Goal: Use online tool/utility: Utilize a website feature to perform a specific function

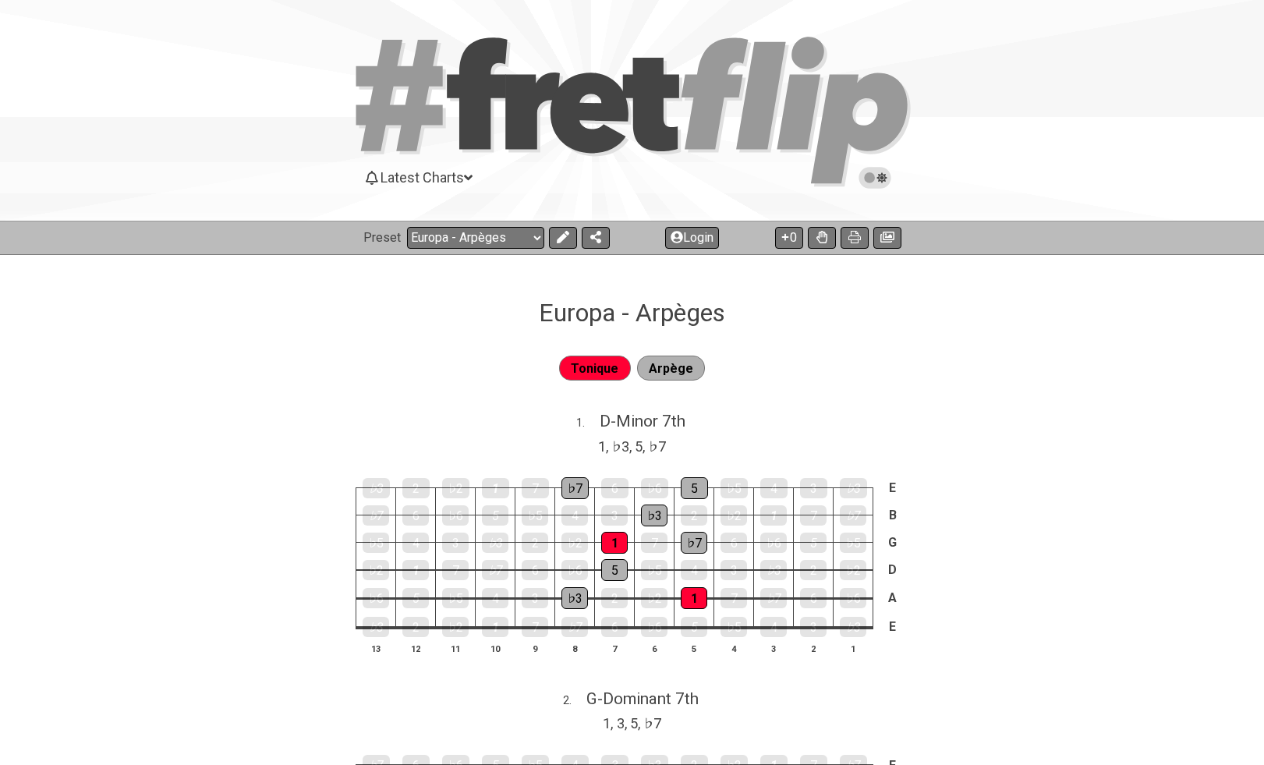
select select "/023L1SC4S"
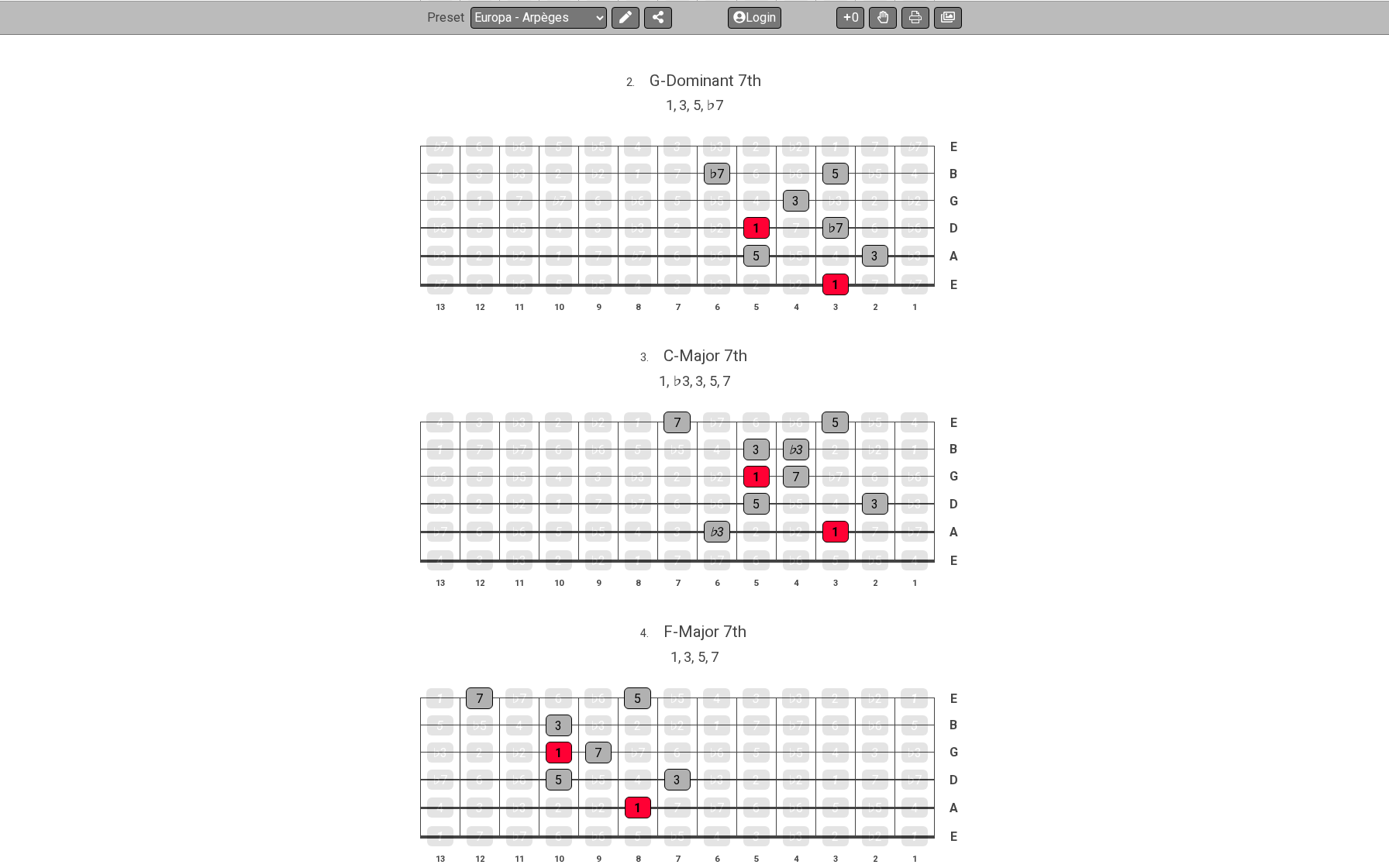
scroll to position [607, 0]
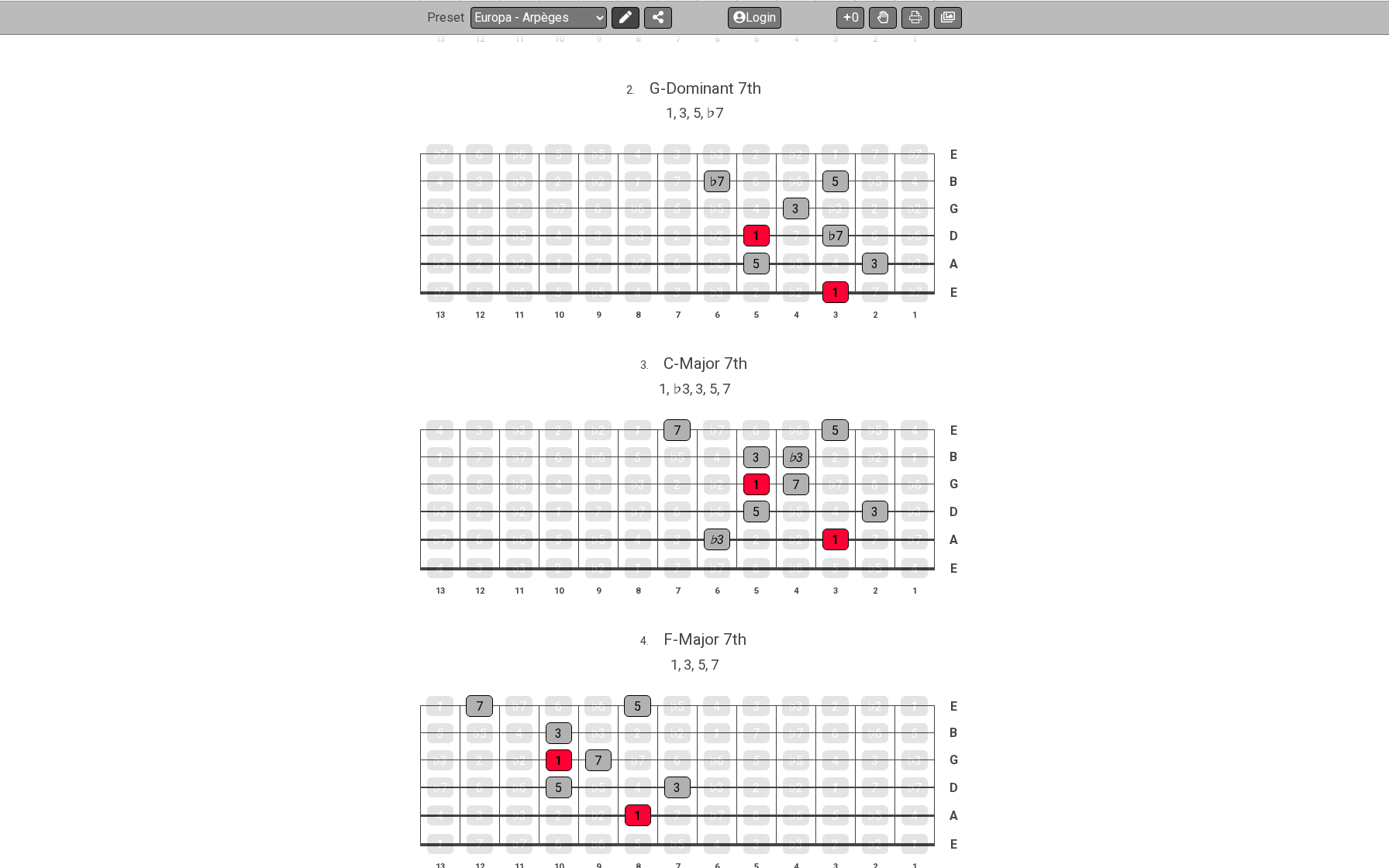
click at [619, 18] on icon at bounding box center [625, 17] width 12 height 12
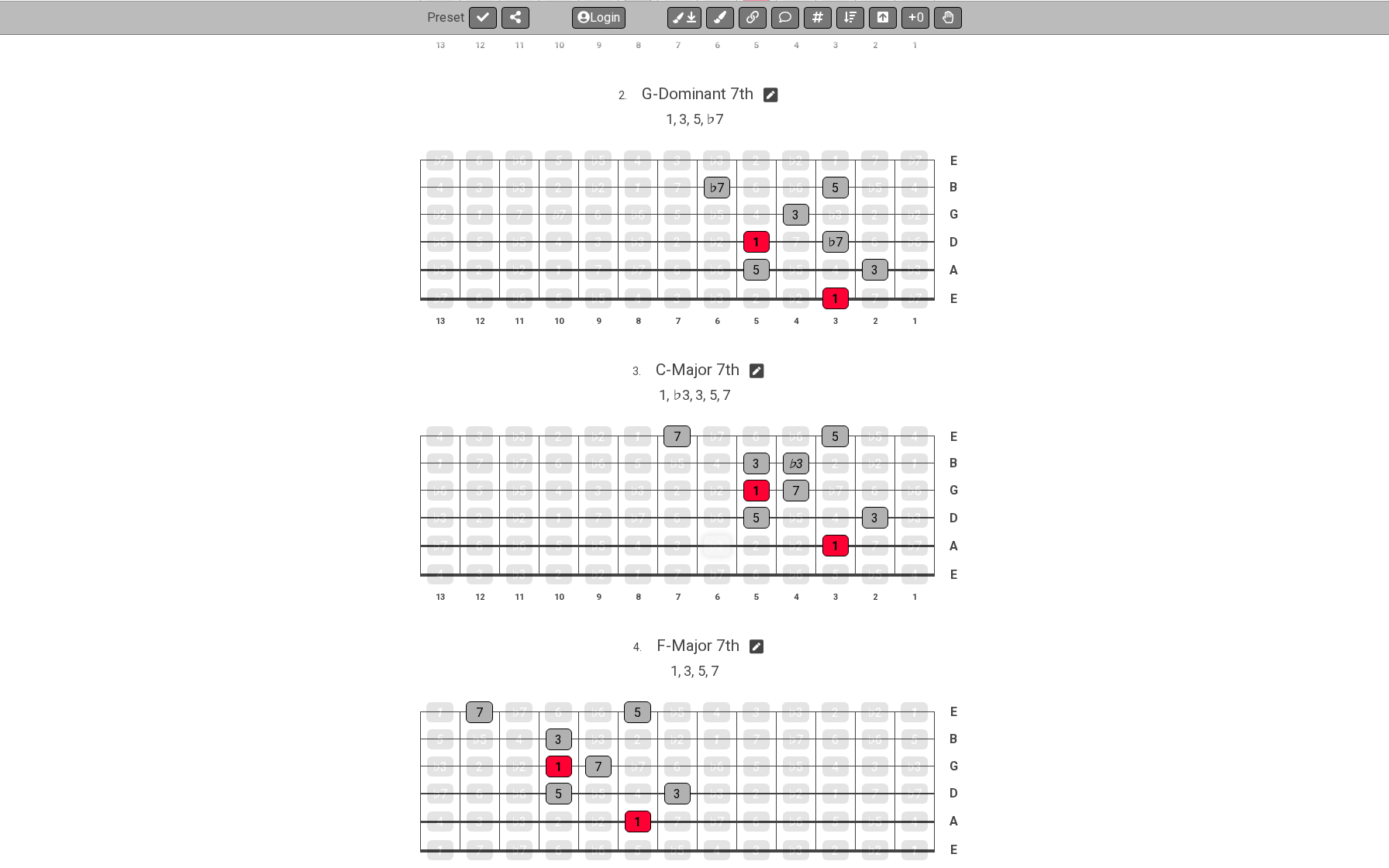
click at [722, 537] on div "♭3" at bounding box center [717, 546] width 27 height 20
click at [796, 460] on div "♭3" at bounding box center [795, 463] width 27 height 22
click at [483, 20] on icon at bounding box center [482, 17] width 12 height 12
select select "/023L1SC4S"
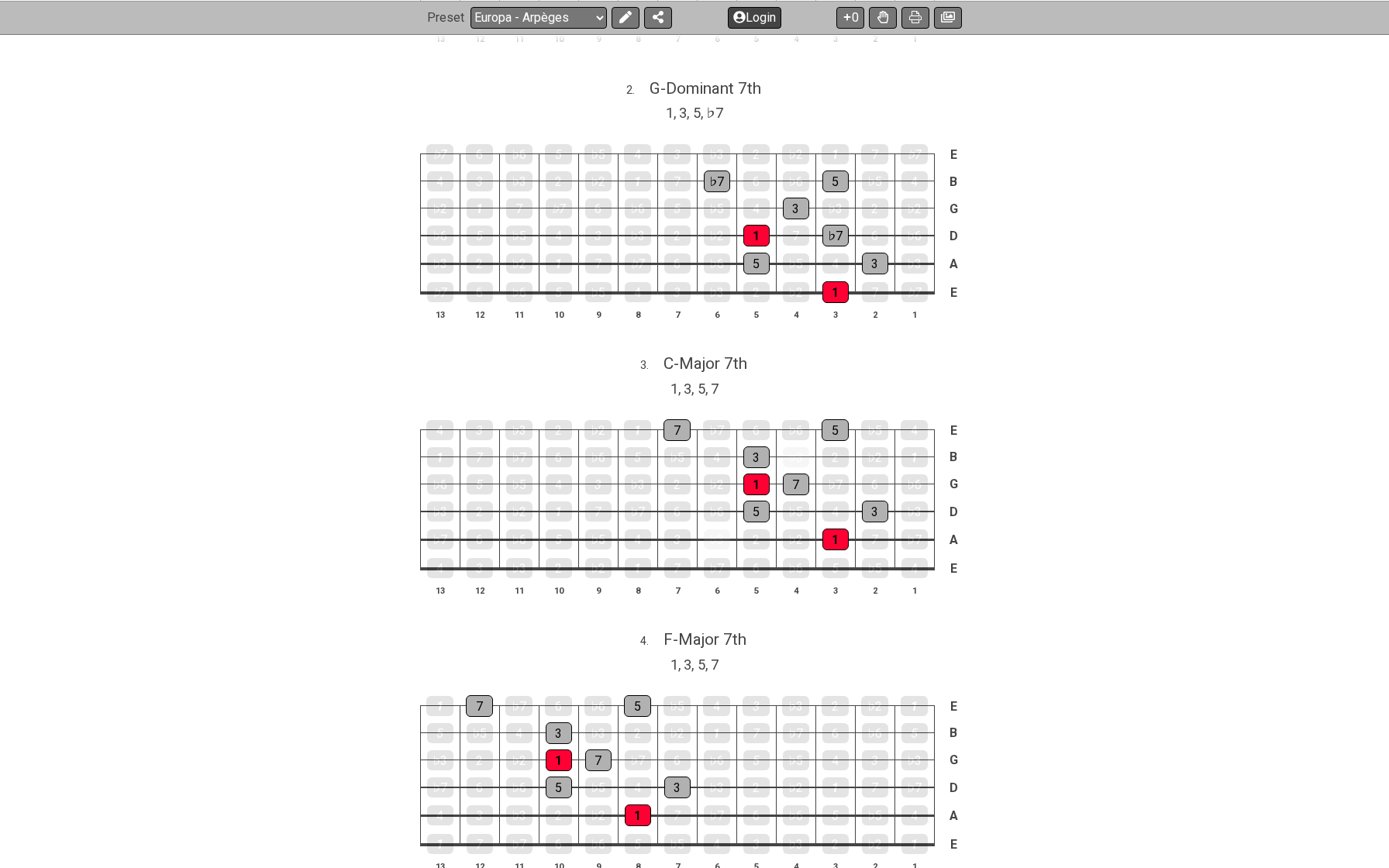
click at [744, 23] on button "Login" at bounding box center [755, 17] width 54 height 22
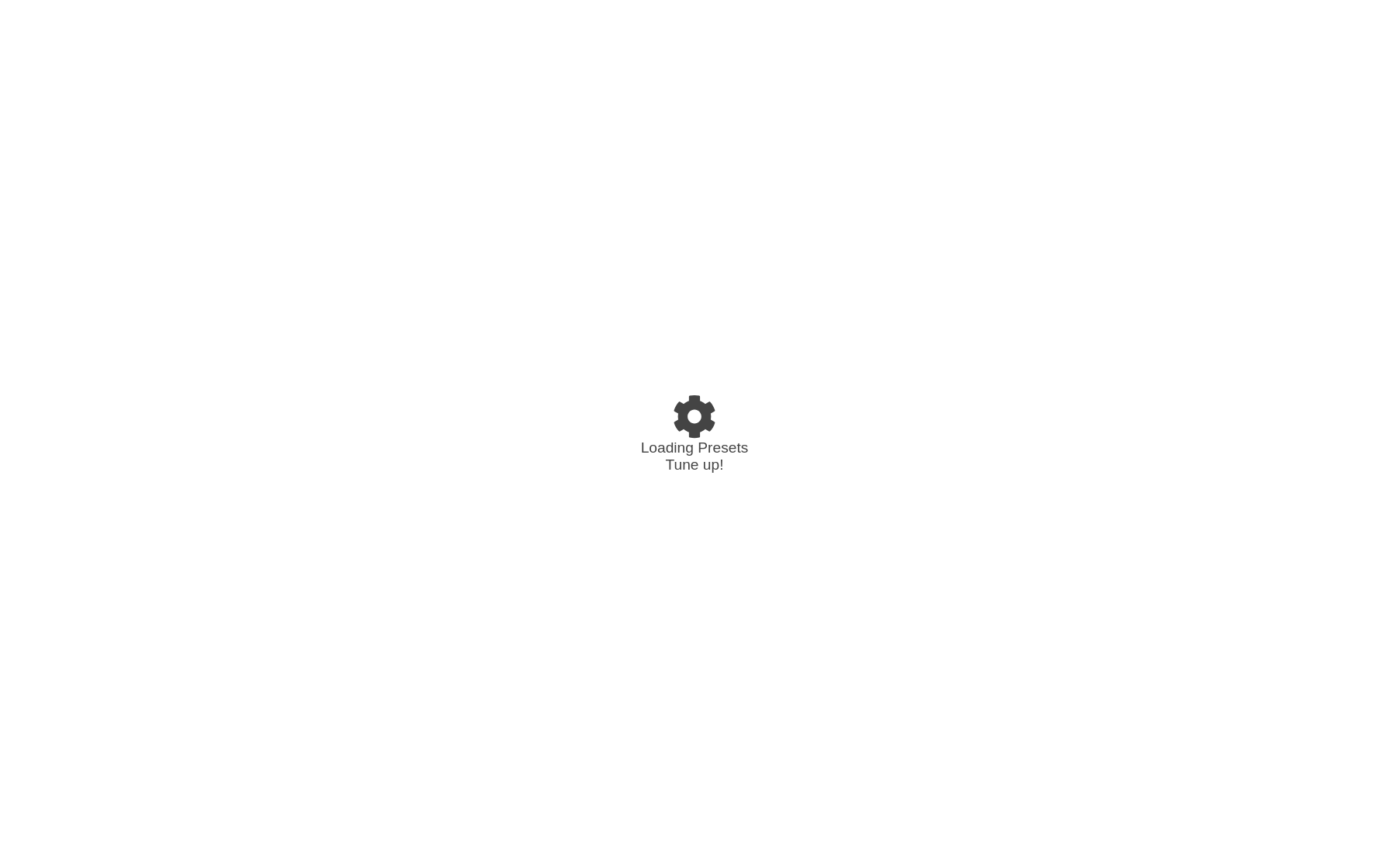
select select "/023L1SC4S"
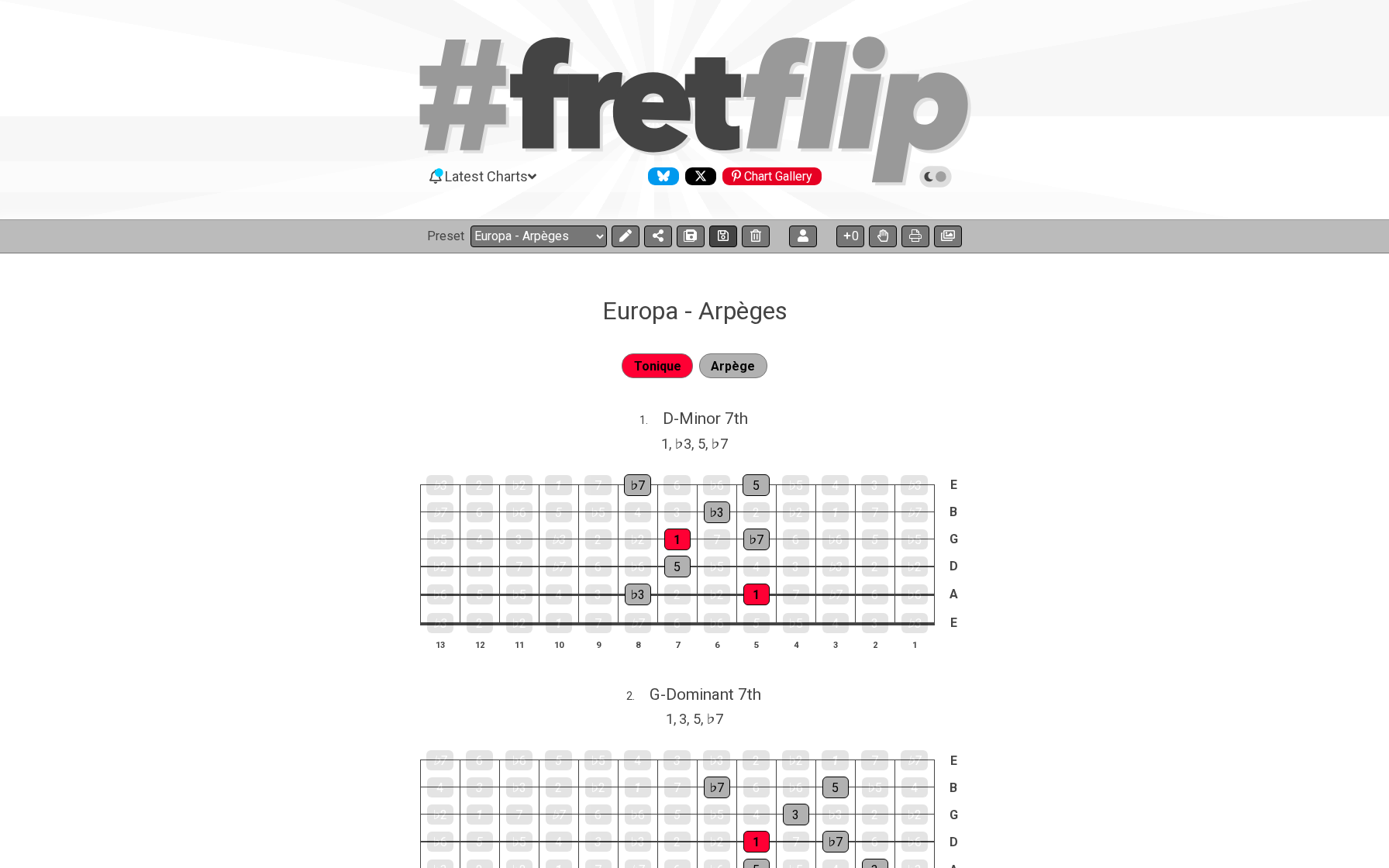
click at [721, 233] on icon at bounding box center [723, 236] width 11 height 12
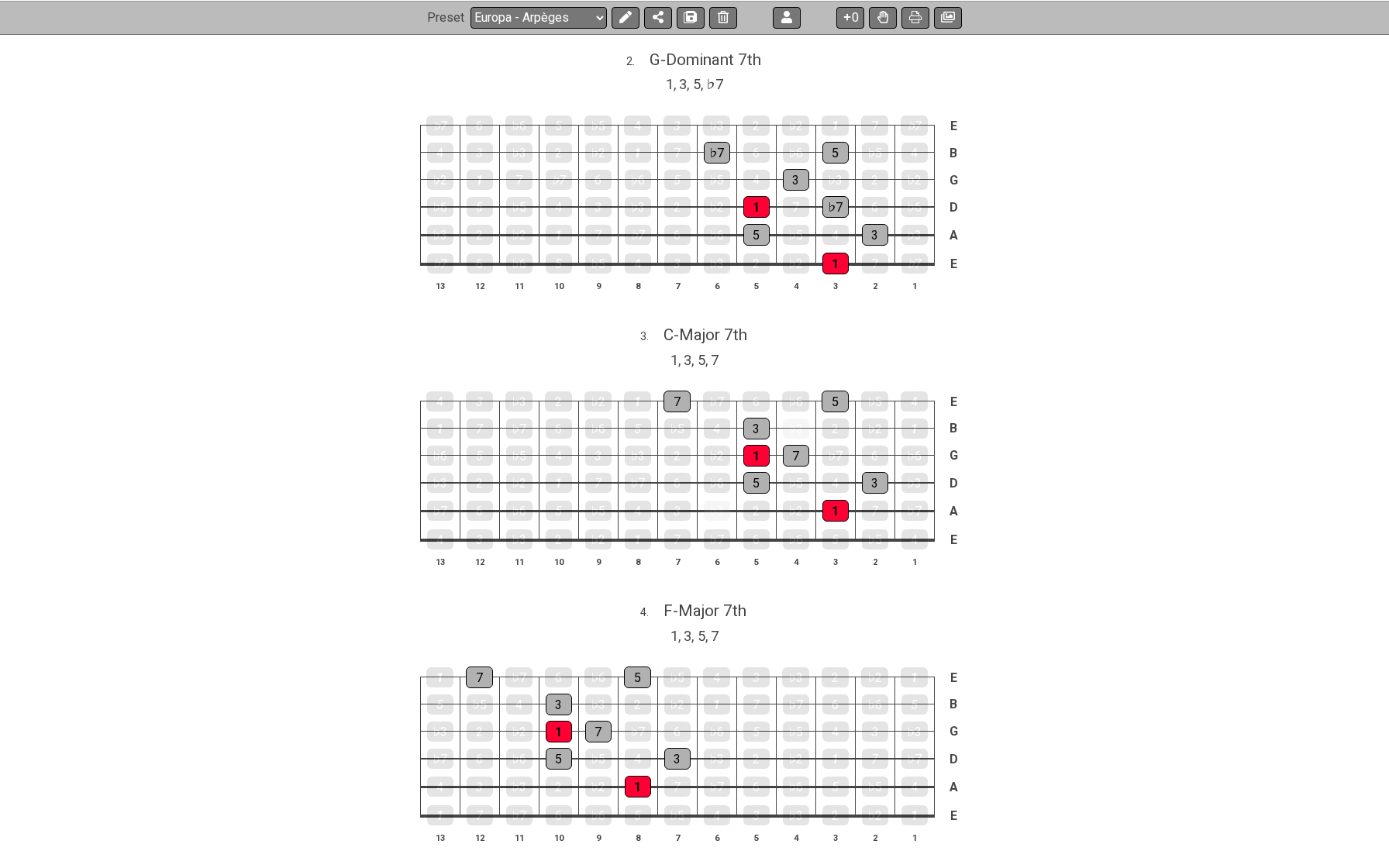
scroll to position [644, 0]
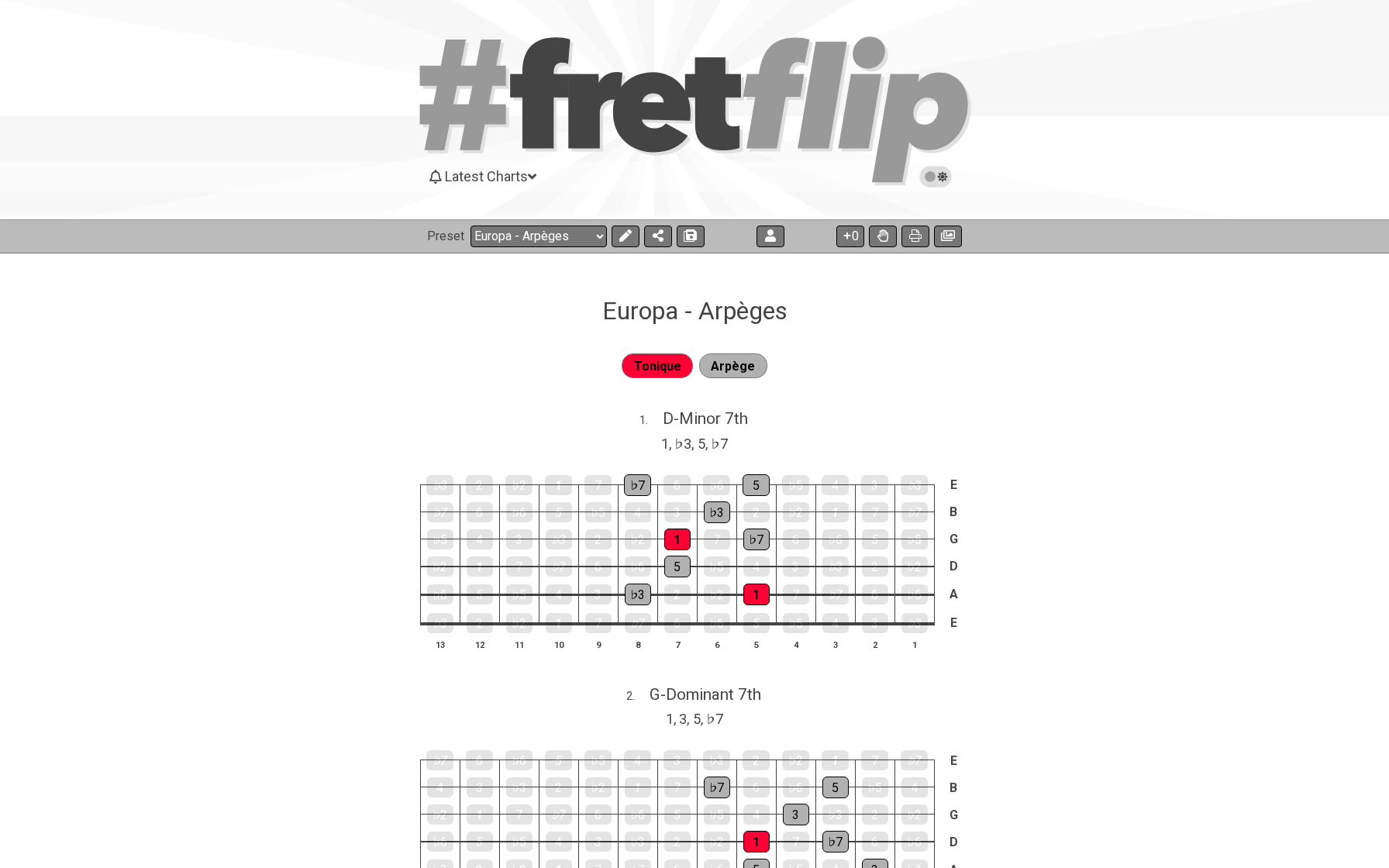
select select "/023L1SC4S"
click at [918, 241] on icon at bounding box center [915, 236] width 12 height 12
click at [947, 228] on button at bounding box center [948, 237] width 28 height 22
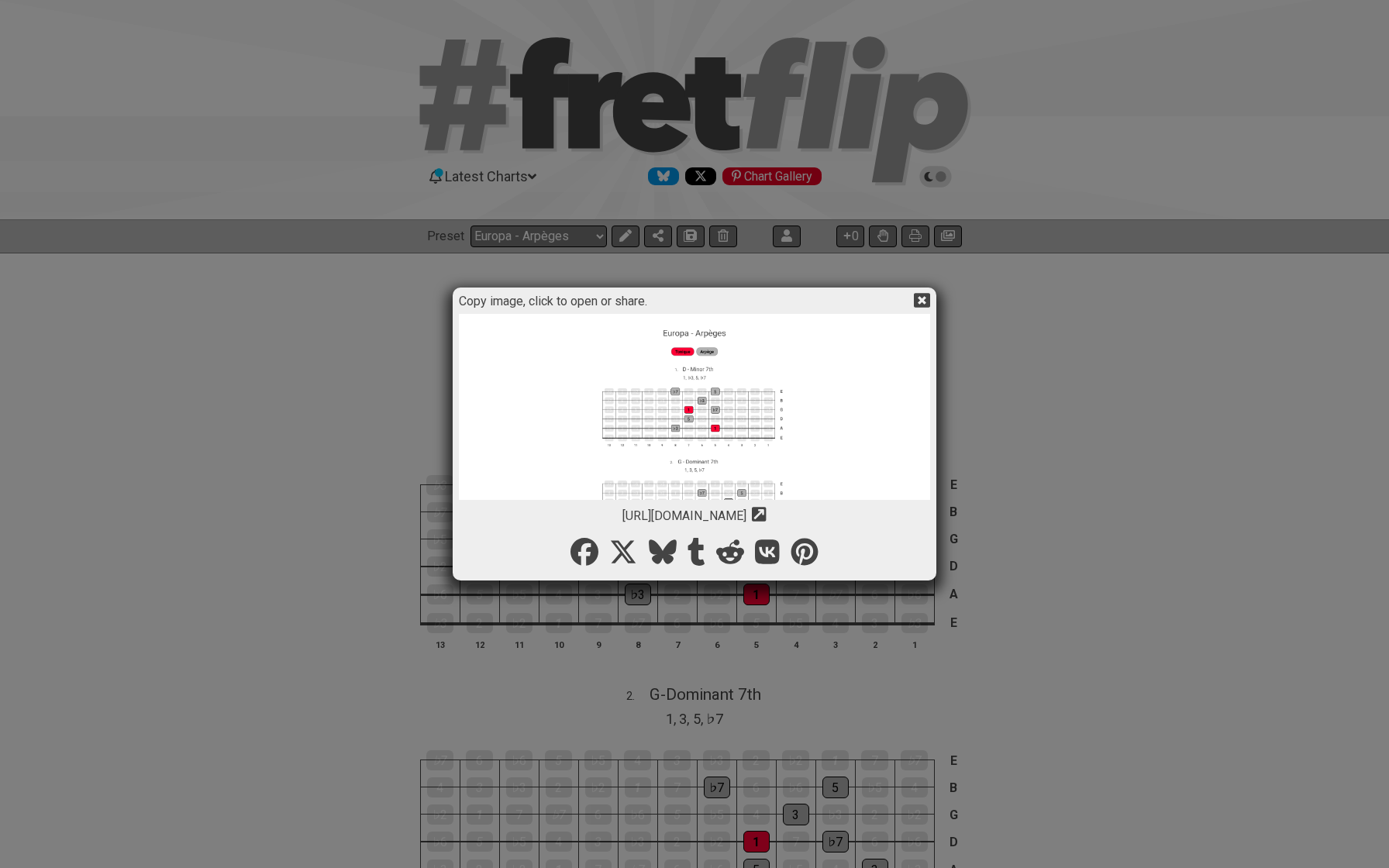
click at [681, 414] on img at bounding box center [695, 667] width 471 height 706
